Goal: Transaction & Acquisition: Purchase product/service

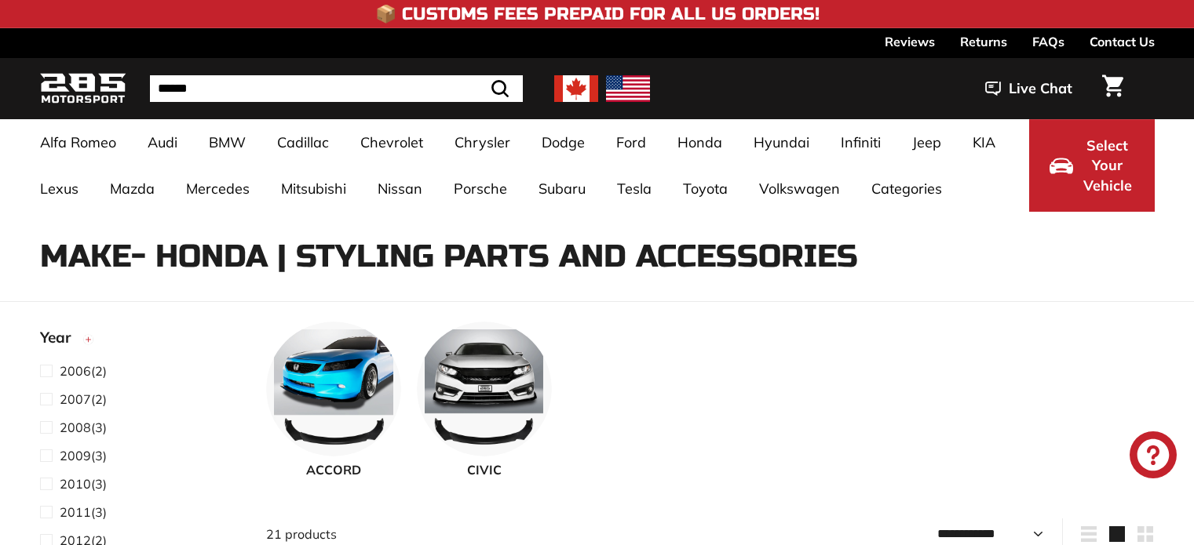
select select "**********"
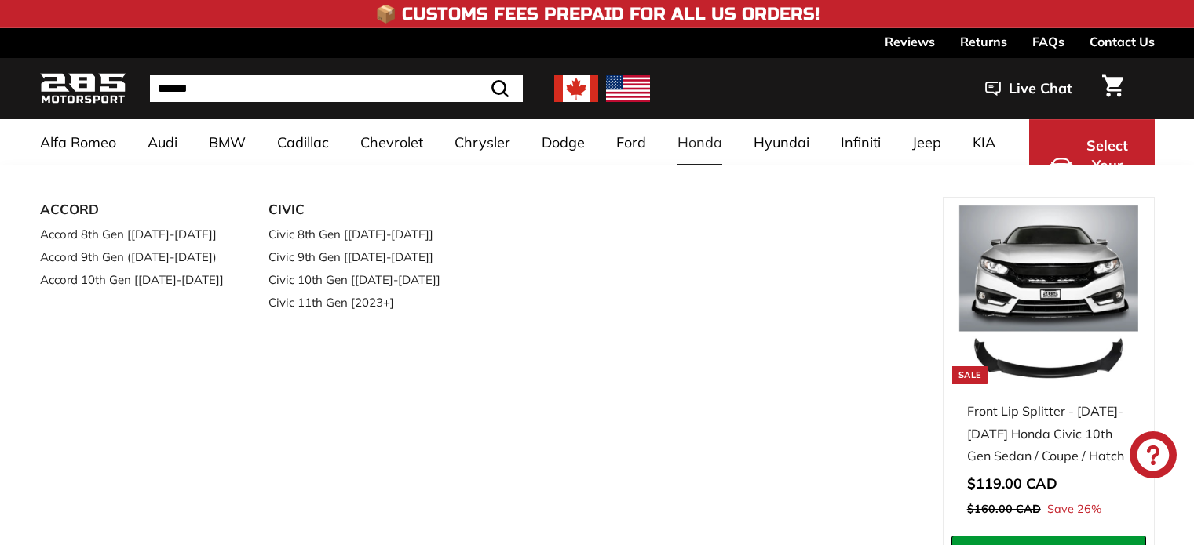
click at [359, 253] on link "Civic 9th Gen [[DATE]-[DATE]]" at bounding box center [360, 257] width 185 height 23
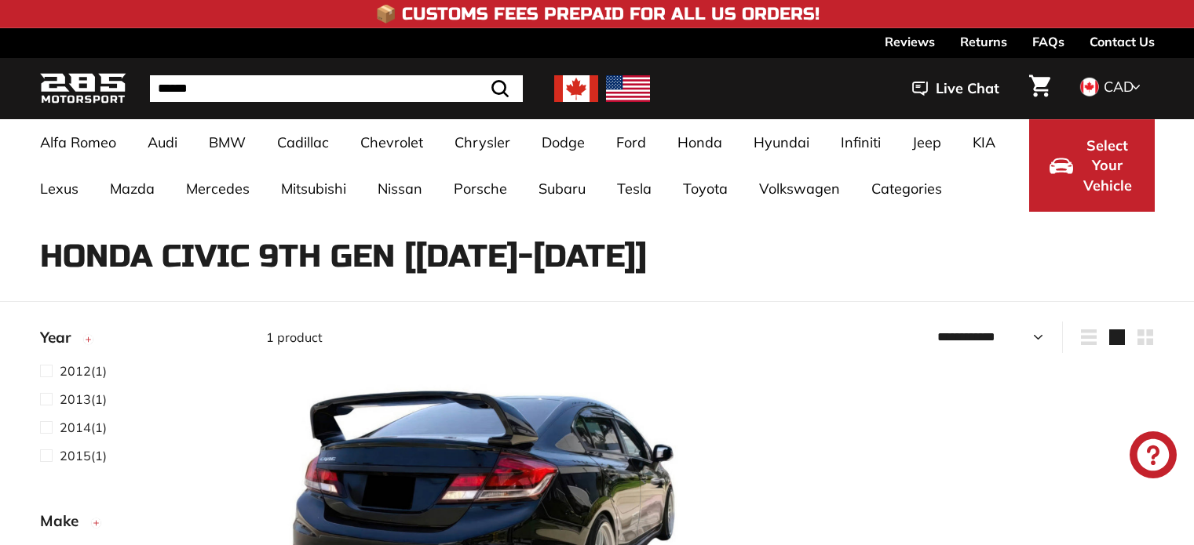
select select "**********"
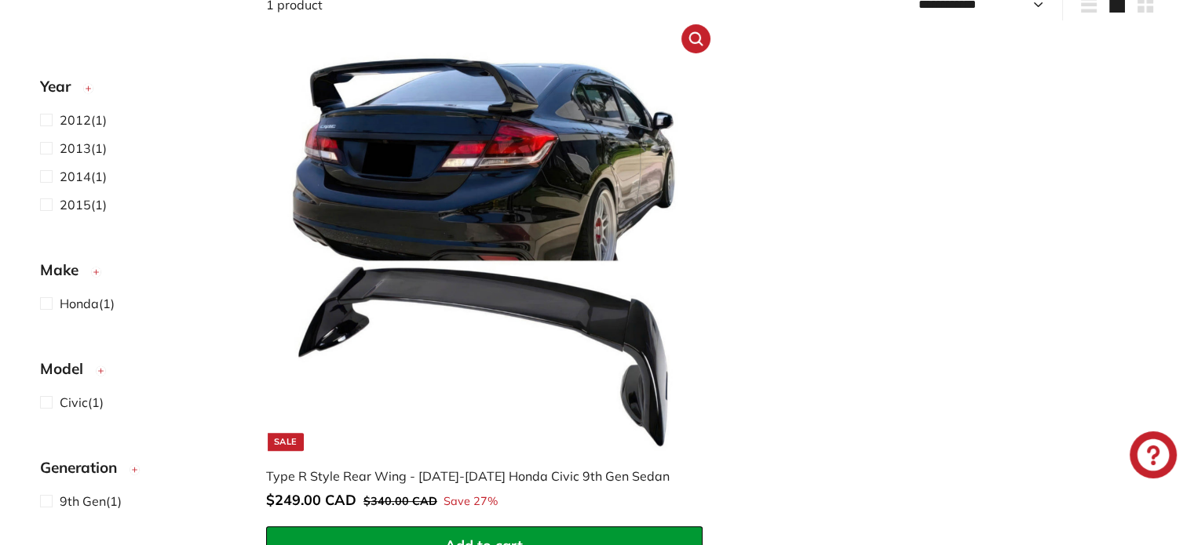
scroll to position [392, 0]
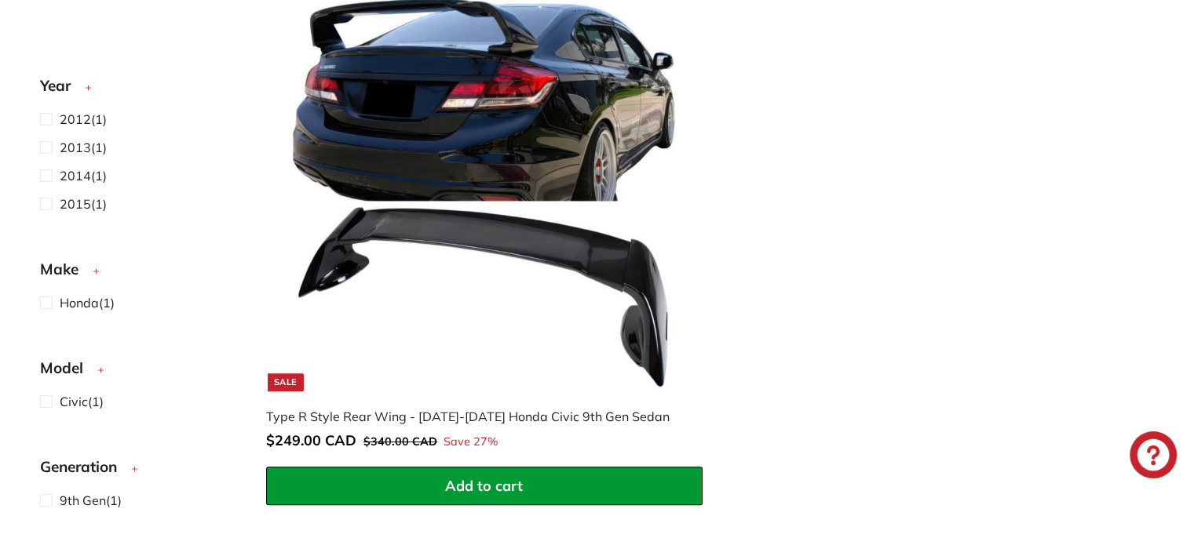
click at [483, 156] on img at bounding box center [483, 190] width 401 height 401
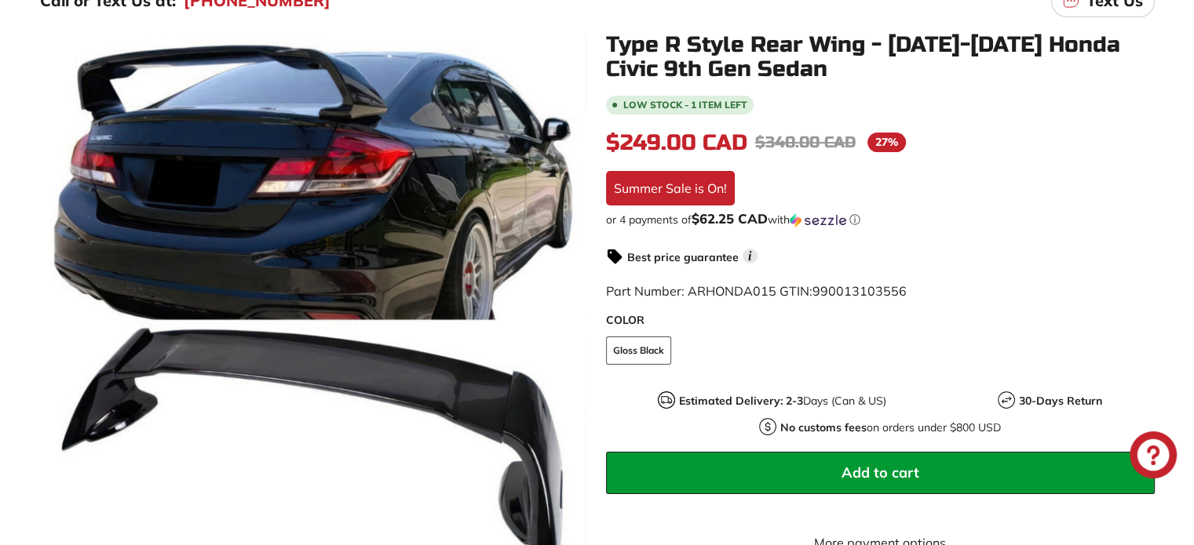
scroll to position [78, 0]
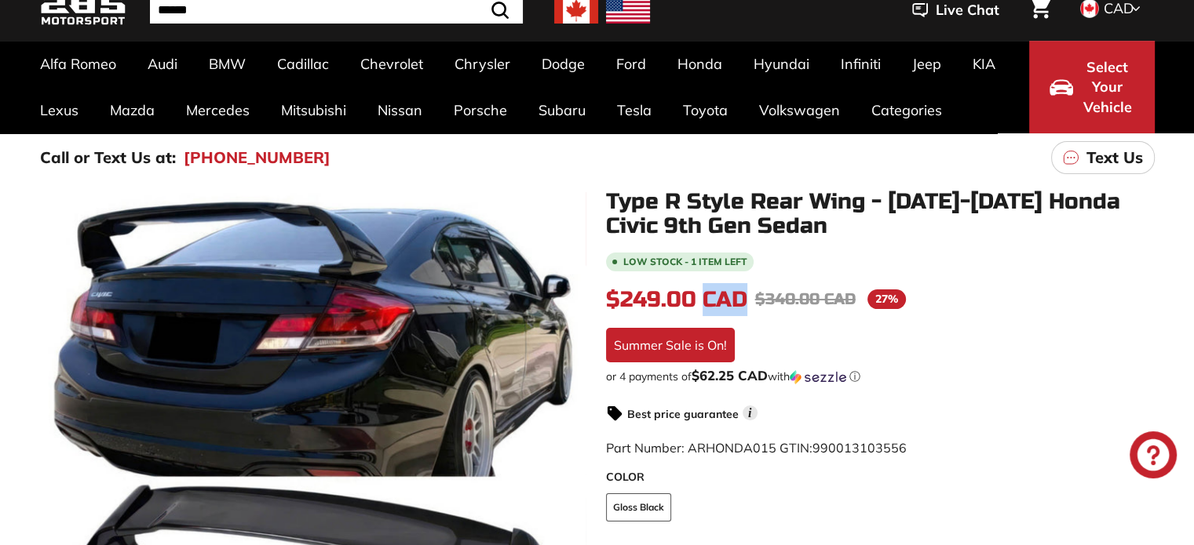
drag, startPoint x: 702, startPoint y: 303, endPoint x: 742, endPoint y: 297, distance: 40.4
click at [742, 297] on span "$249.00 CAD" at bounding box center [676, 299] width 141 height 27
click at [956, 316] on div "Low stock - 1 item left $249.00 CAD $249.00 CAD Regular price $340.00 CAD $340.…" at bounding box center [880, 496] width 549 height 493
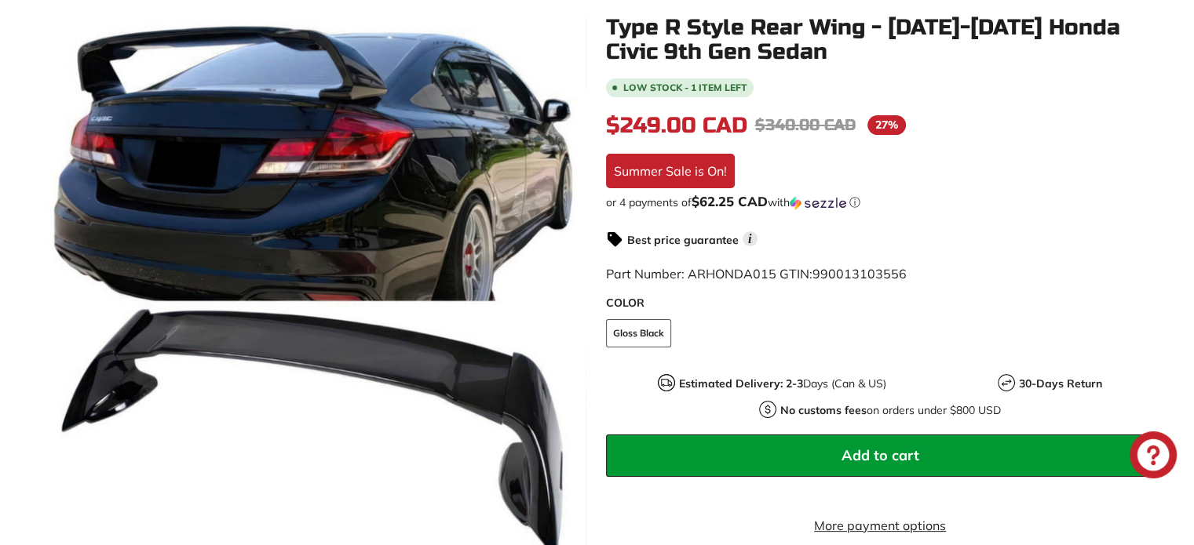
scroll to position [549, 0]
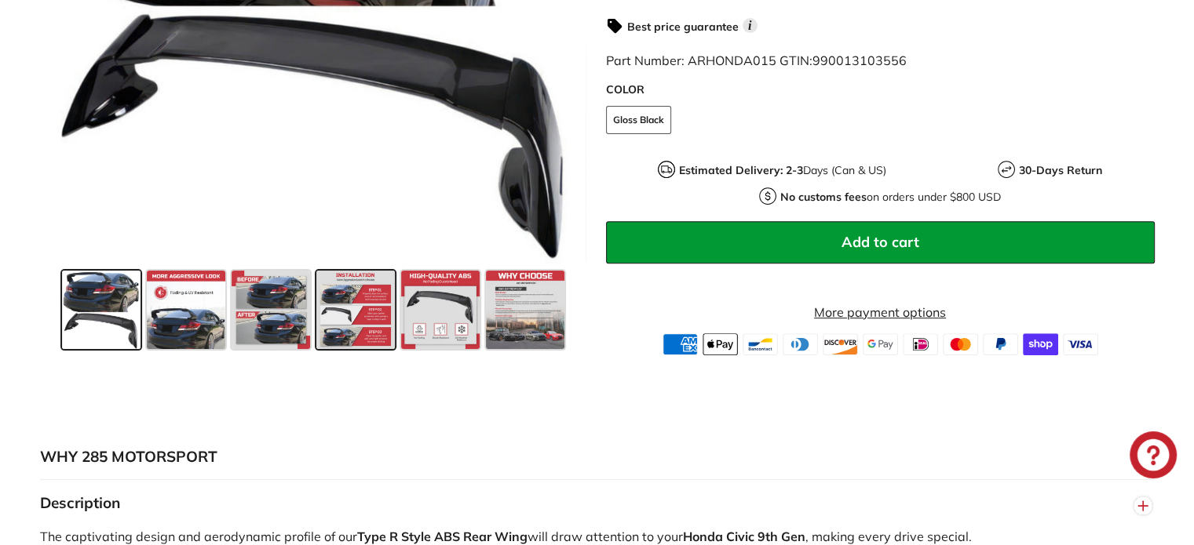
click at [315, 309] on div at bounding box center [355, 310] width 85 height 85
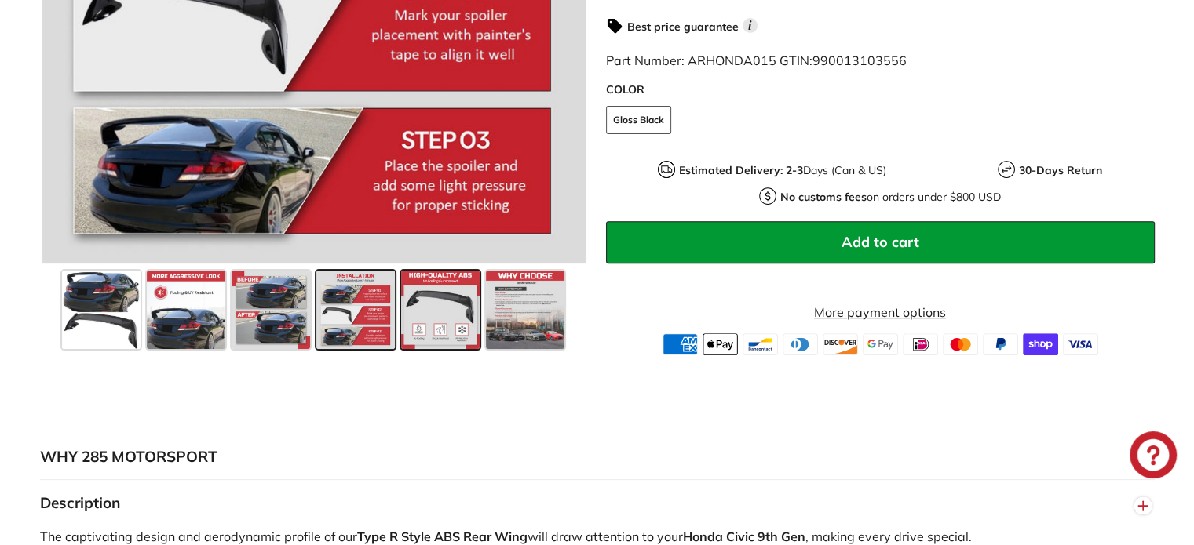
scroll to position [392, 0]
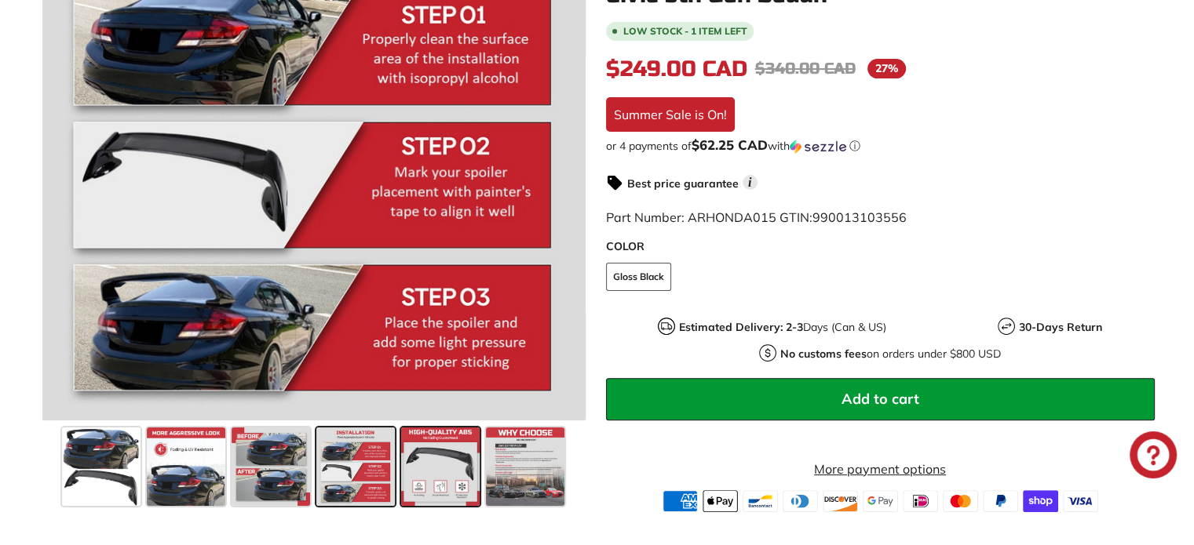
click at [454, 475] on span at bounding box center [440, 467] width 78 height 78
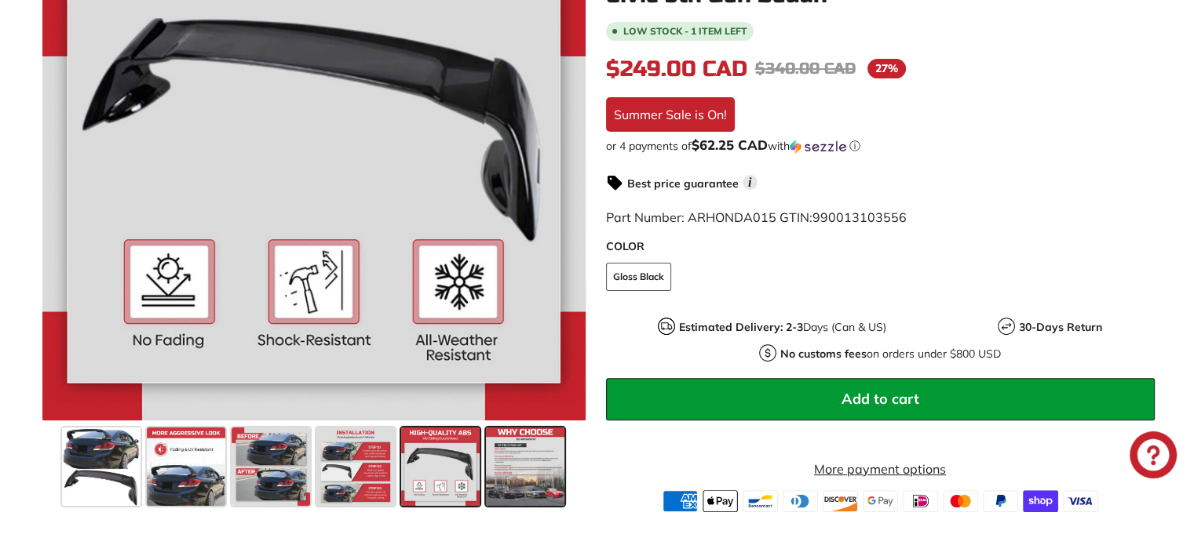
click at [521, 468] on span at bounding box center [525, 467] width 78 height 78
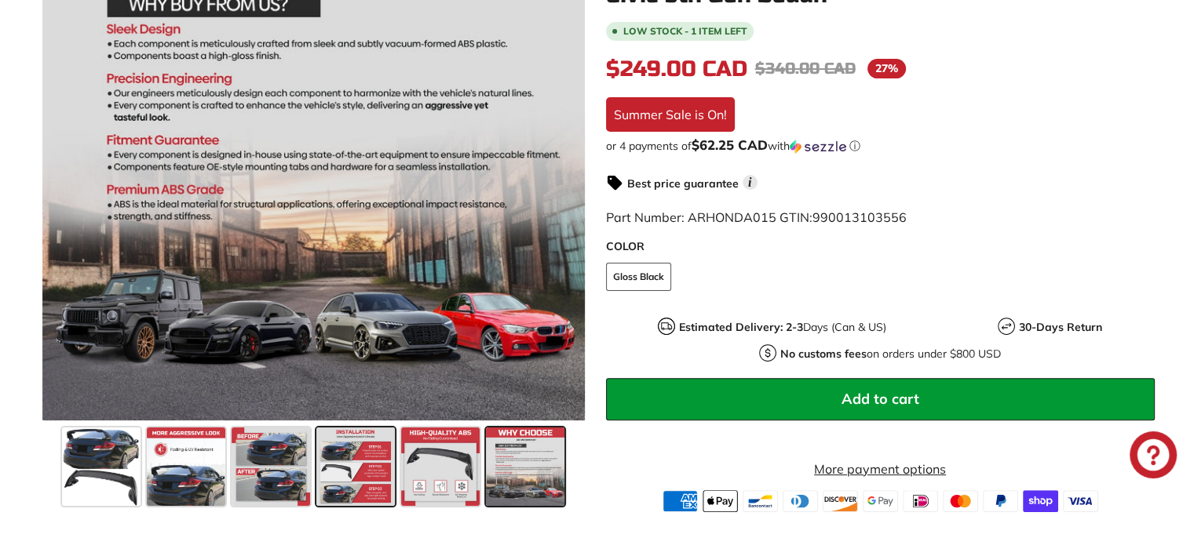
click at [322, 470] on span at bounding box center [355, 467] width 78 height 78
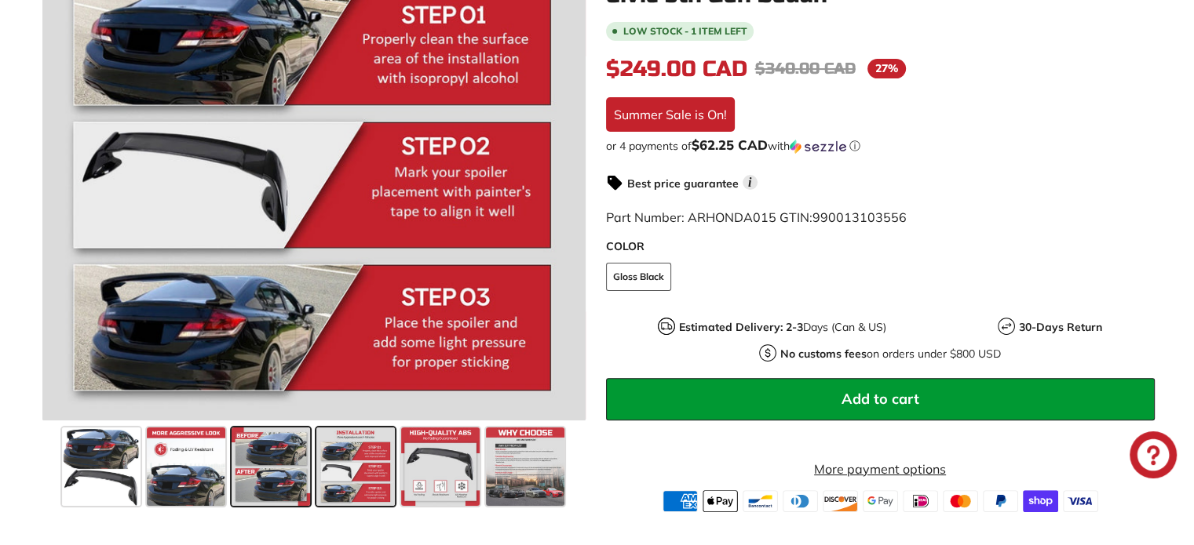
drag, startPoint x: 296, startPoint y: 464, endPoint x: 291, endPoint y: 486, distance: 22.5
click at [295, 469] on span at bounding box center [271, 467] width 78 height 78
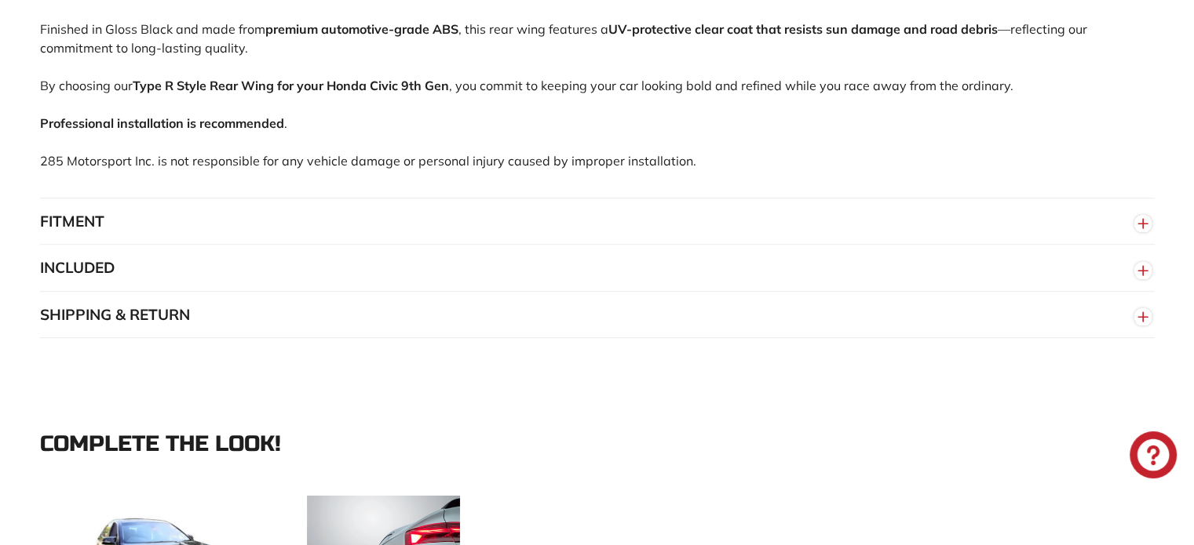
scroll to position [1099, 0]
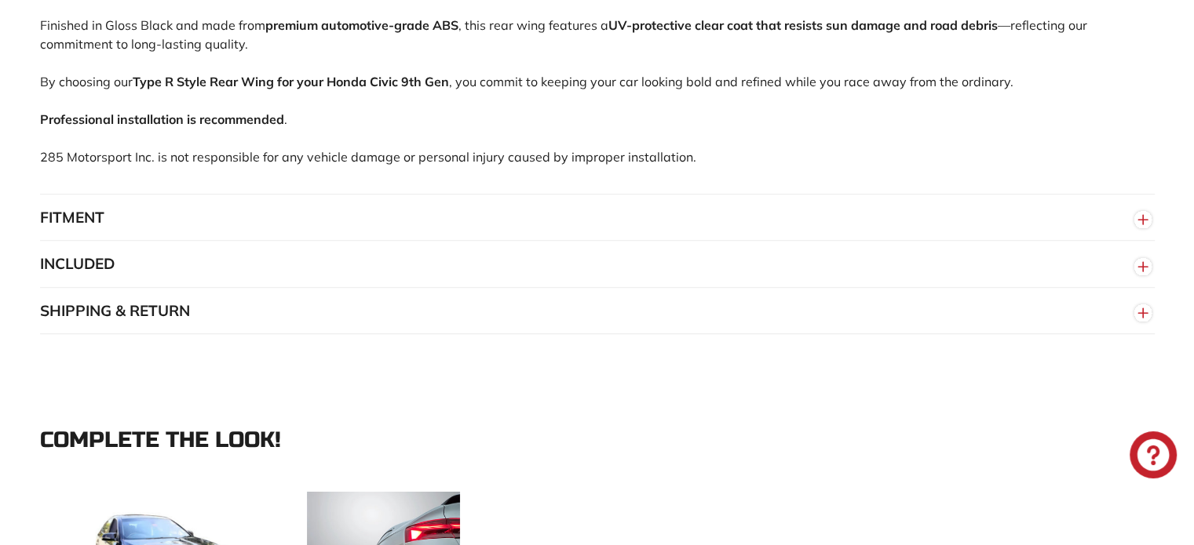
click at [459, 224] on button "FITMENT" at bounding box center [597, 218] width 1114 height 47
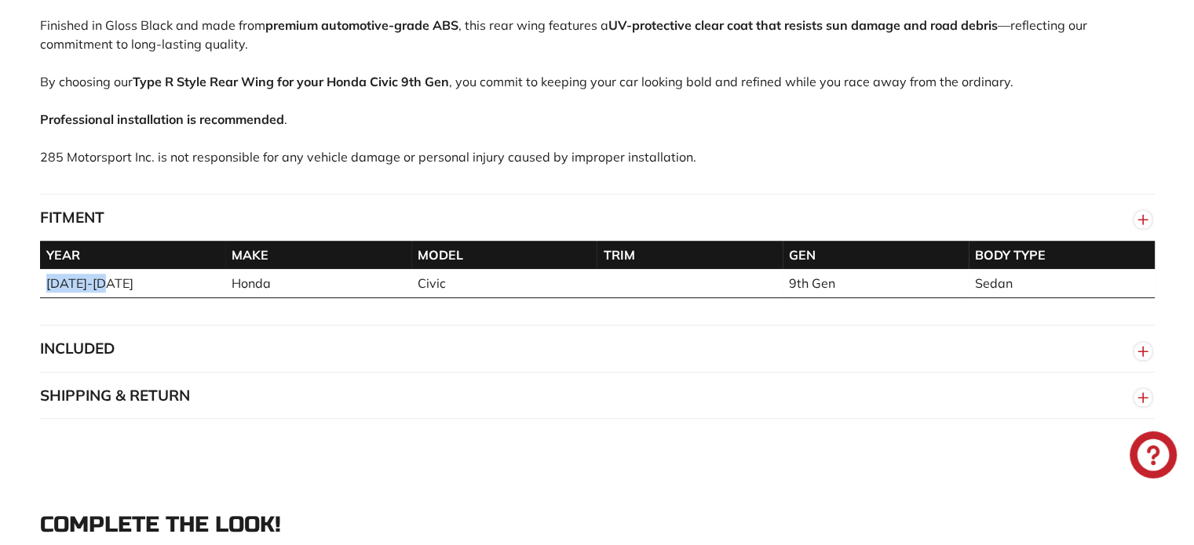
drag, startPoint x: 43, startPoint y: 286, endPoint x: 108, endPoint y: 274, distance: 65.6
click at [108, 274] on td "[DATE]-[DATE]" at bounding box center [133, 283] width 186 height 29
drag, startPoint x: 678, startPoint y: 283, endPoint x: 769, endPoint y: 272, distance: 91.6
click at [679, 283] on td at bounding box center [689, 283] width 186 height 29
drag, startPoint x: 973, startPoint y: 283, endPoint x: 1017, endPoint y: 279, distance: 44.1
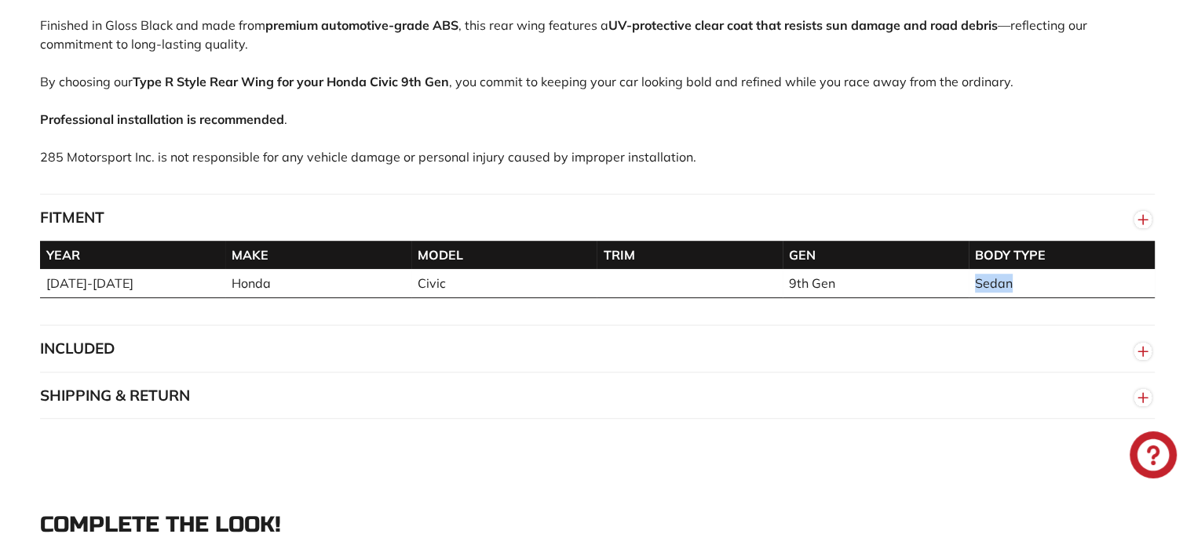
click at [1017, 279] on td "Sedan" at bounding box center [1061, 283] width 186 height 29
click at [899, 286] on td "9th Gen" at bounding box center [875, 283] width 186 height 29
drag, startPoint x: 834, startPoint y: 281, endPoint x: 732, endPoint y: 282, distance: 102.0
click at [732, 282] on tr "[DATE]-[DATE] Honda Civic 9th Gen Sedan" at bounding box center [597, 283] width 1114 height 29
click at [733, 286] on td at bounding box center [689, 283] width 186 height 29
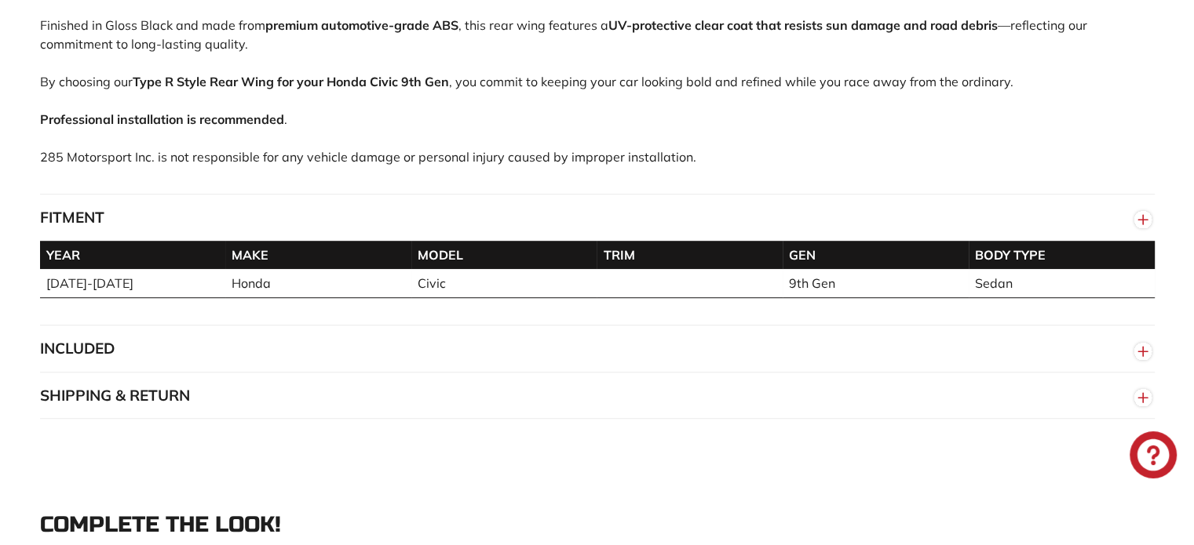
scroll to position [1177, 0]
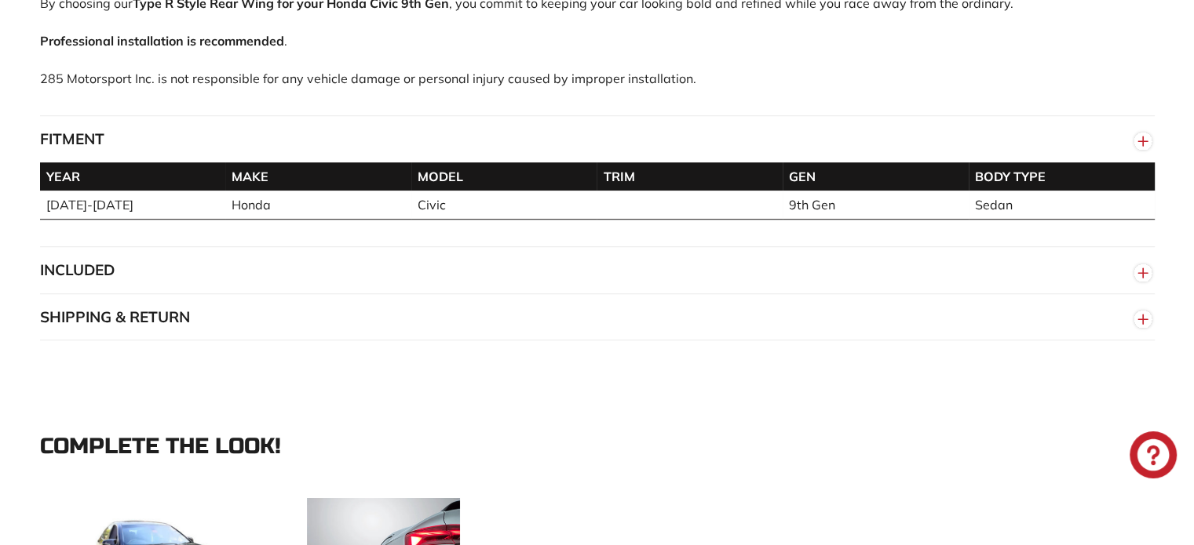
click at [295, 272] on button "INCLUDED" at bounding box center [597, 270] width 1114 height 47
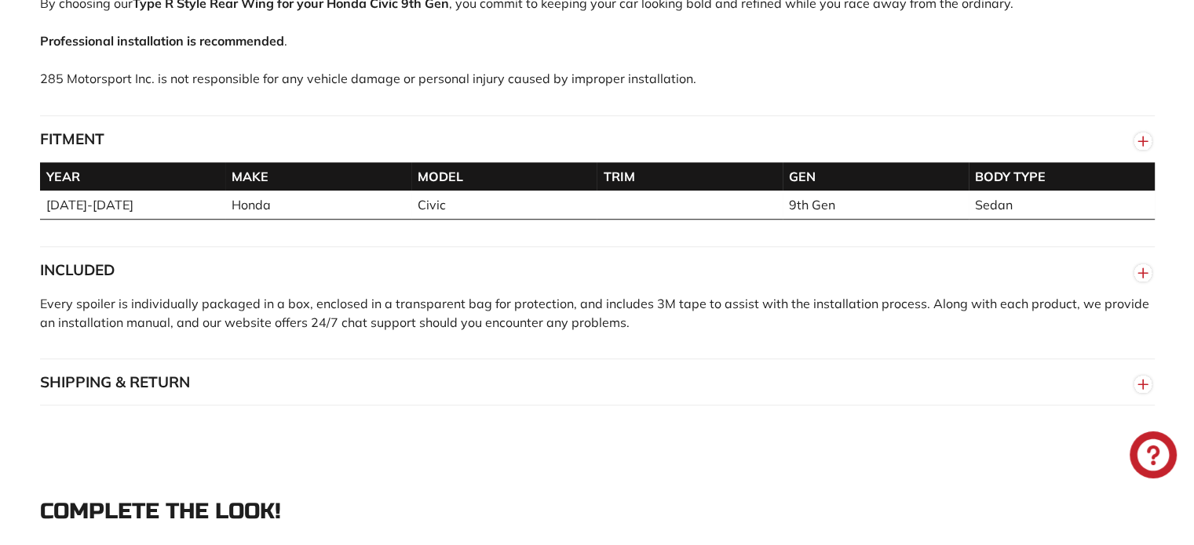
scroll to position [1256, 0]
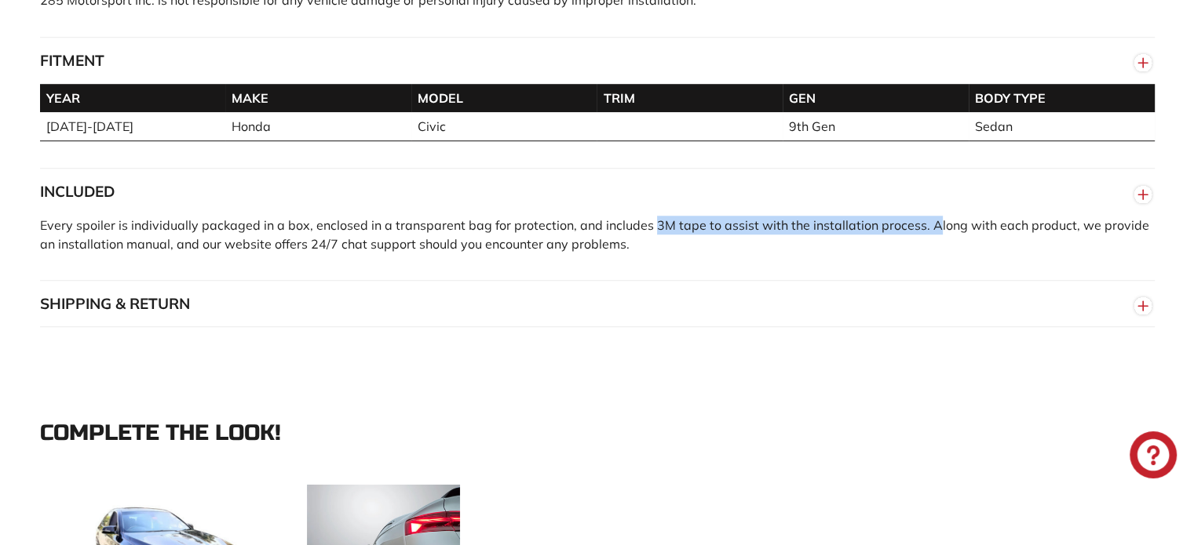
drag, startPoint x: 647, startPoint y: 221, endPoint x: 923, endPoint y: 230, distance: 275.6
click at [923, 230] on span "Every spoiler is individually packaged in a box, enclosed in a transparent bag …" at bounding box center [594, 234] width 1109 height 35
click at [939, 251] on p "Every spoiler is individually packaged in a box, enclosed in a transparent bag …" at bounding box center [597, 235] width 1114 height 38
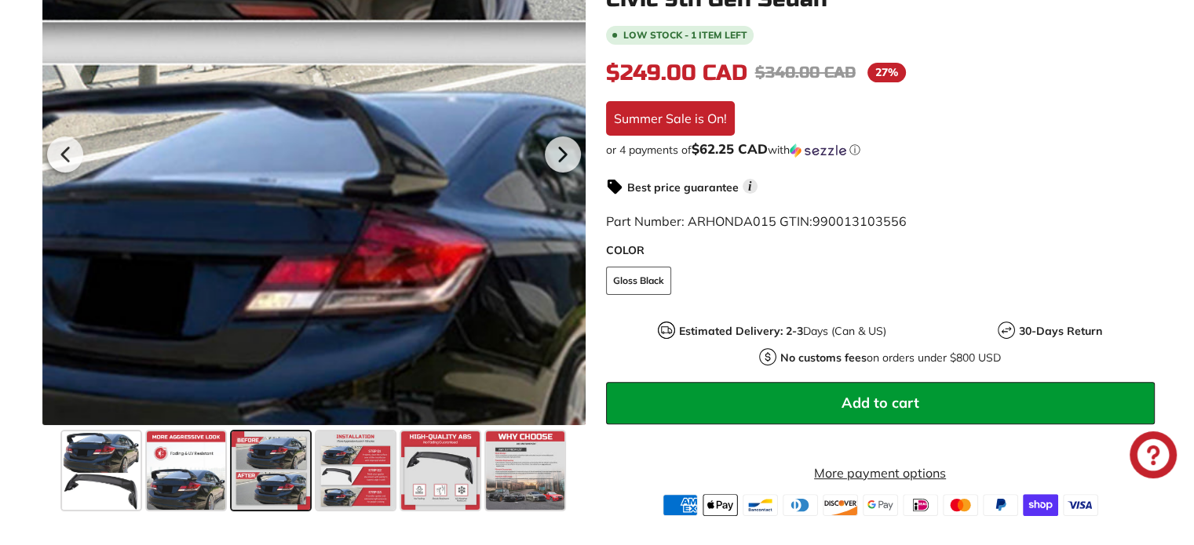
scroll to position [392, 0]
